Goal: Information Seeking & Learning: Learn about a topic

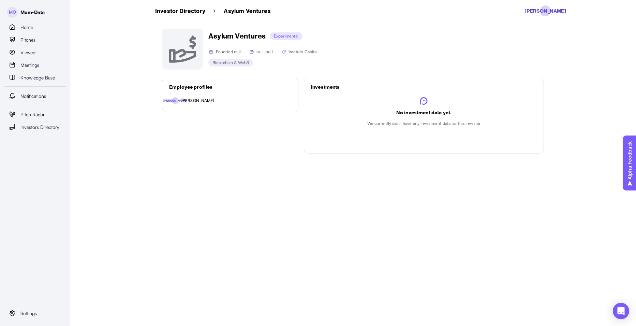
click at [189, 11] on p "Investor Directory" at bounding box center [180, 11] width 50 height 8
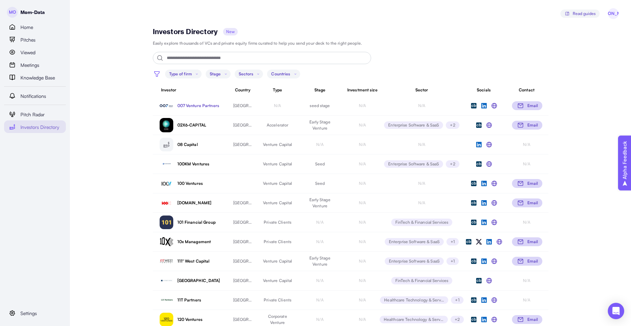
click at [196, 104] on p "007 Venture Partners" at bounding box center [201, 106] width 48 height 6
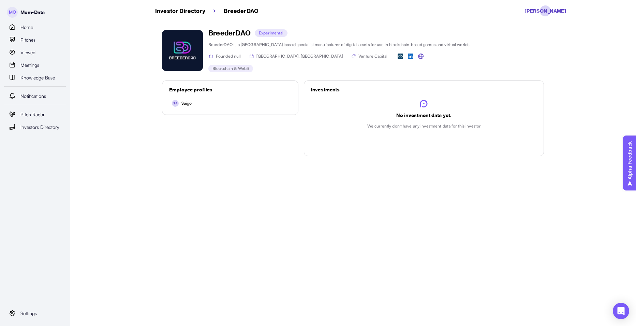
click at [189, 8] on p "Investor Directory" at bounding box center [180, 11] width 50 height 8
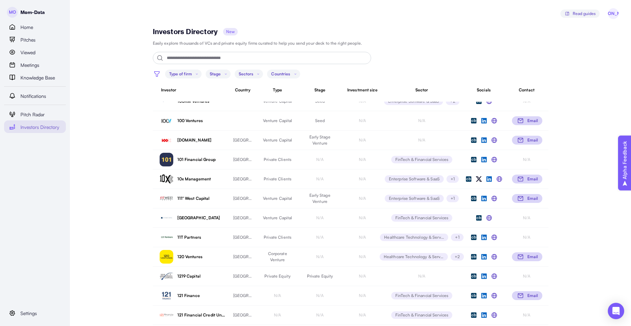
scroll to position [102, 0]
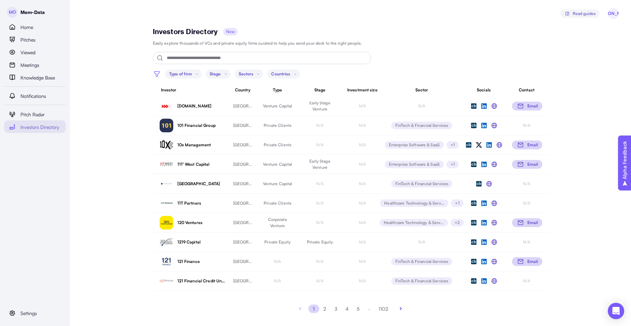
click at [400, 309] on img "button" at bounding box center [401, 309] width 8 height 8
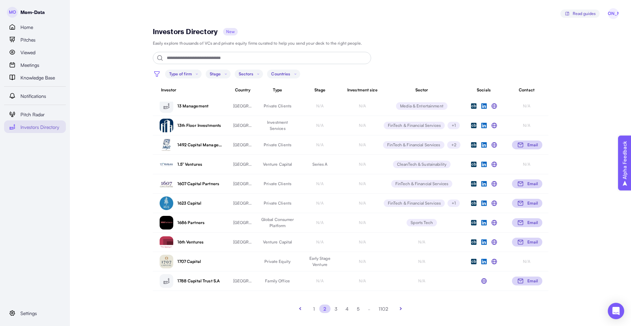
click at [402, 310] on img "button" at bounding box center [401, 309] width 8 height 8
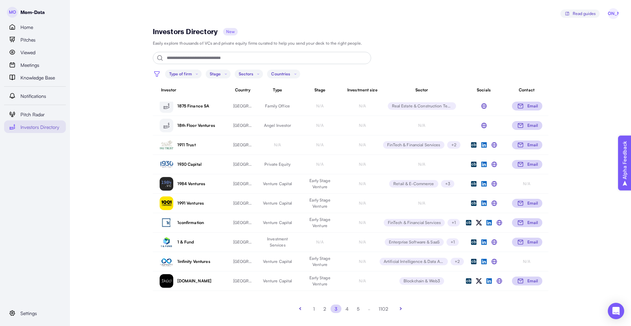
click at [404, 315] on div "1 2 3 4 5 .. 1102" at bounding box center [351, 308] width 396 height 19
click at [191, 285] on div "[DOMAIN_NAME]" at bounding box center [193, 281] width 66 height 14
click at [192, 278] on div "[DOMAIN_NAME]" at bounding box center [193, 281] width 66 height 14
click at [194, 281] on p "[DOMAIN_NAME]" at bounding box center [201, 281] width 48 height 6
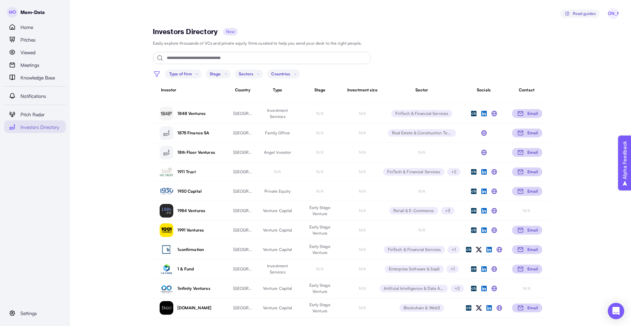
scroll to position [76, 0]
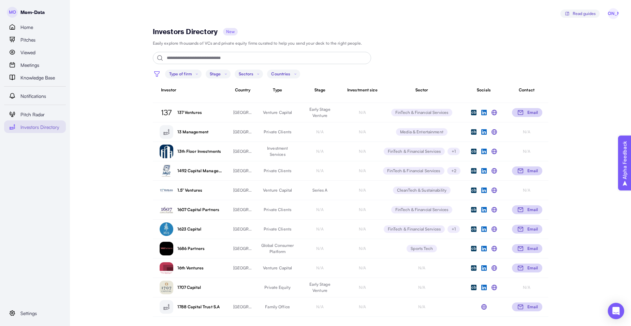
scroll to position [102, 0]
